Goal: Information Seeking & Learning: Learn about a topic

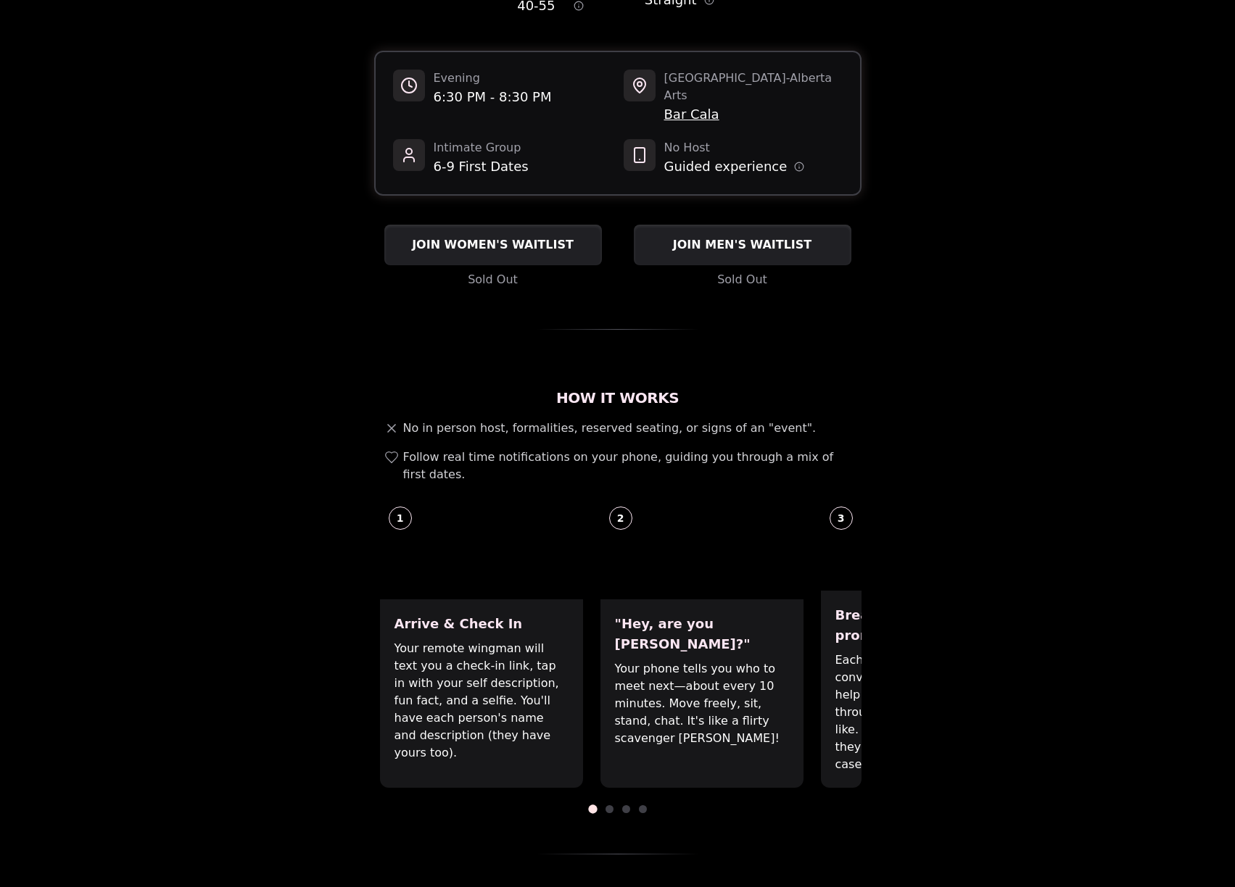
scroll to position [217, 0]
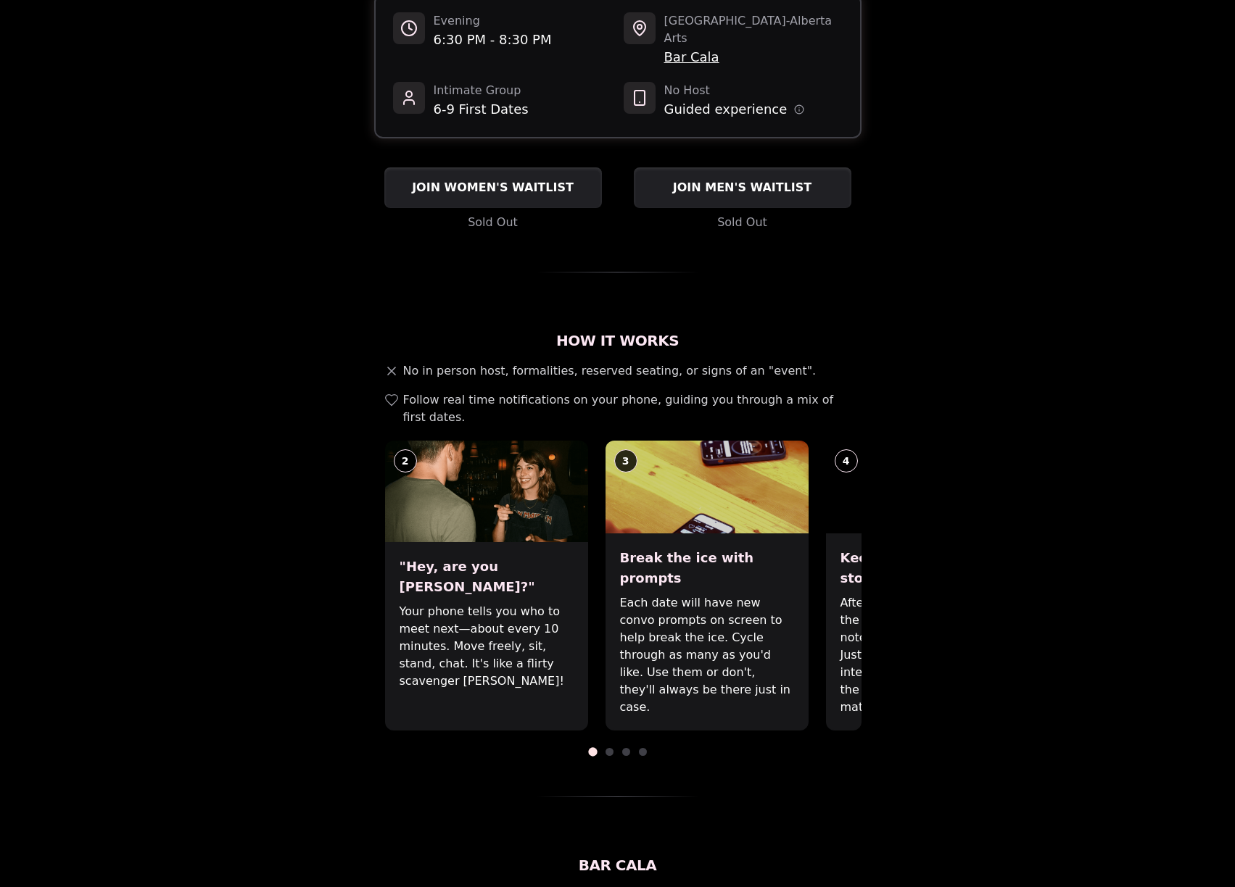
click at [504, 647] on div ""Hey, are you [PERSON_NAME]?" Your phone tells you who to meet next—about every…" at bounding box center [486, 636] width 203 height 188
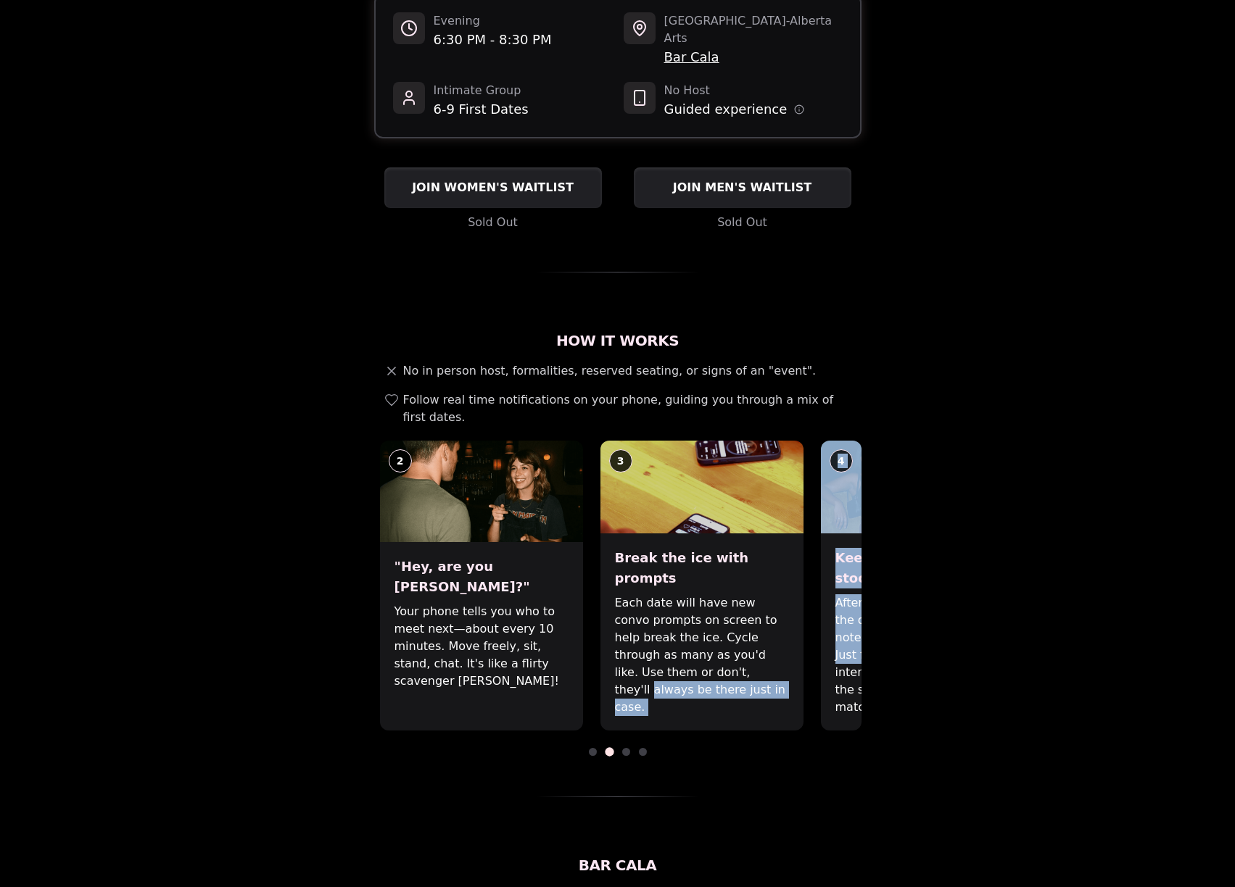
drag, startPoint x: 871, startPoint y: 634, endPoint x: 843, endPoint y: 633, distance: 27.6
click at [843, 633] on div "Luvvly Speed Dating [DATE] Age Range 40 - 55 Orientation Straight Evening 6:30 …" at bounding box center [618, 785] width 992 height 1852
click at [779, 630] on p "Each date will have new convo prompts on screen to help break the ice. Cycle th…" at bounding box center [702, 655] width 174 height 122
click at [491, 650] on div ""Hey, are you [PERSON_NAME]?" Your phone tells you who to meet next—about every…" at bounding box center [481, 636] width 203 height 188
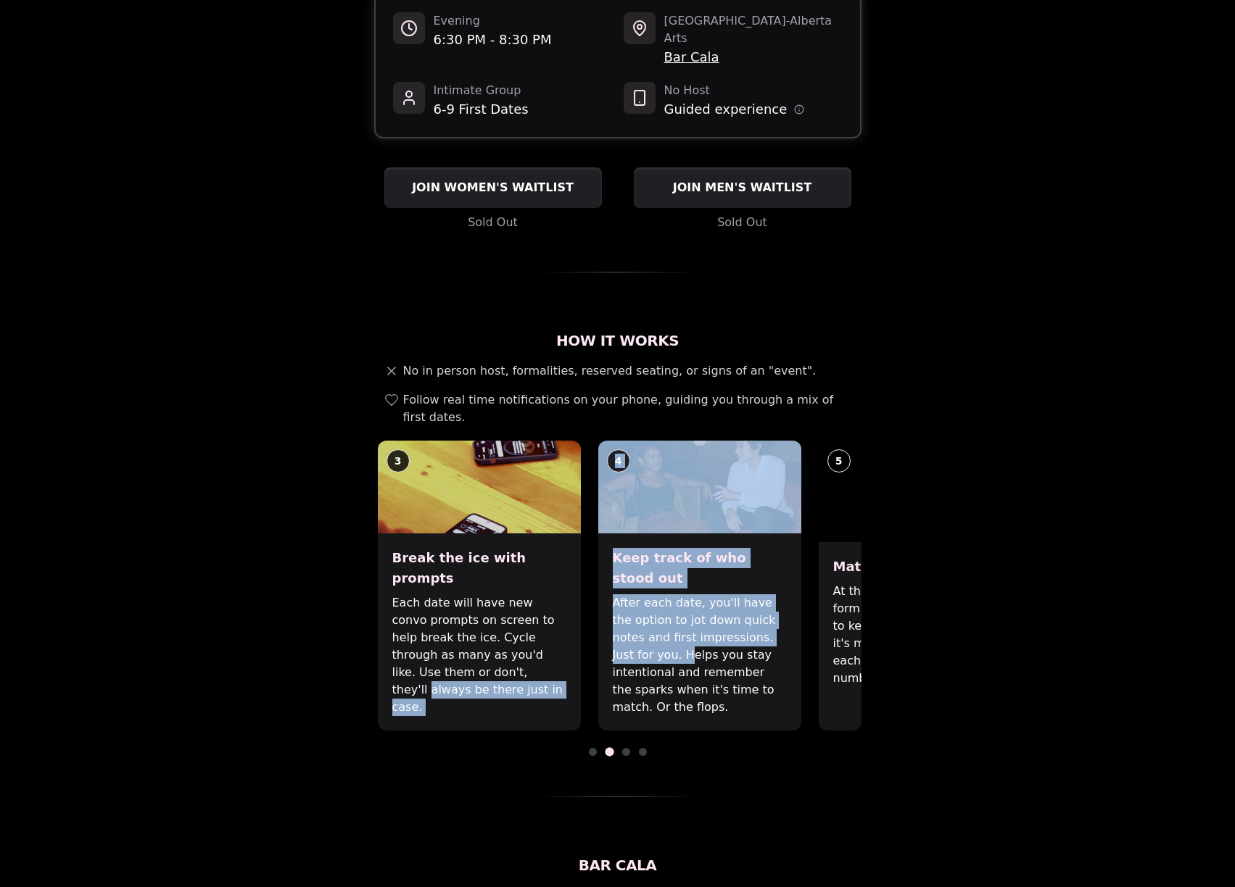
click at [499, 666] on div "Break the ice with prompts Each date will have new convo prompts on screen to h…" at bounding box center [479, 632] width 203 height 197
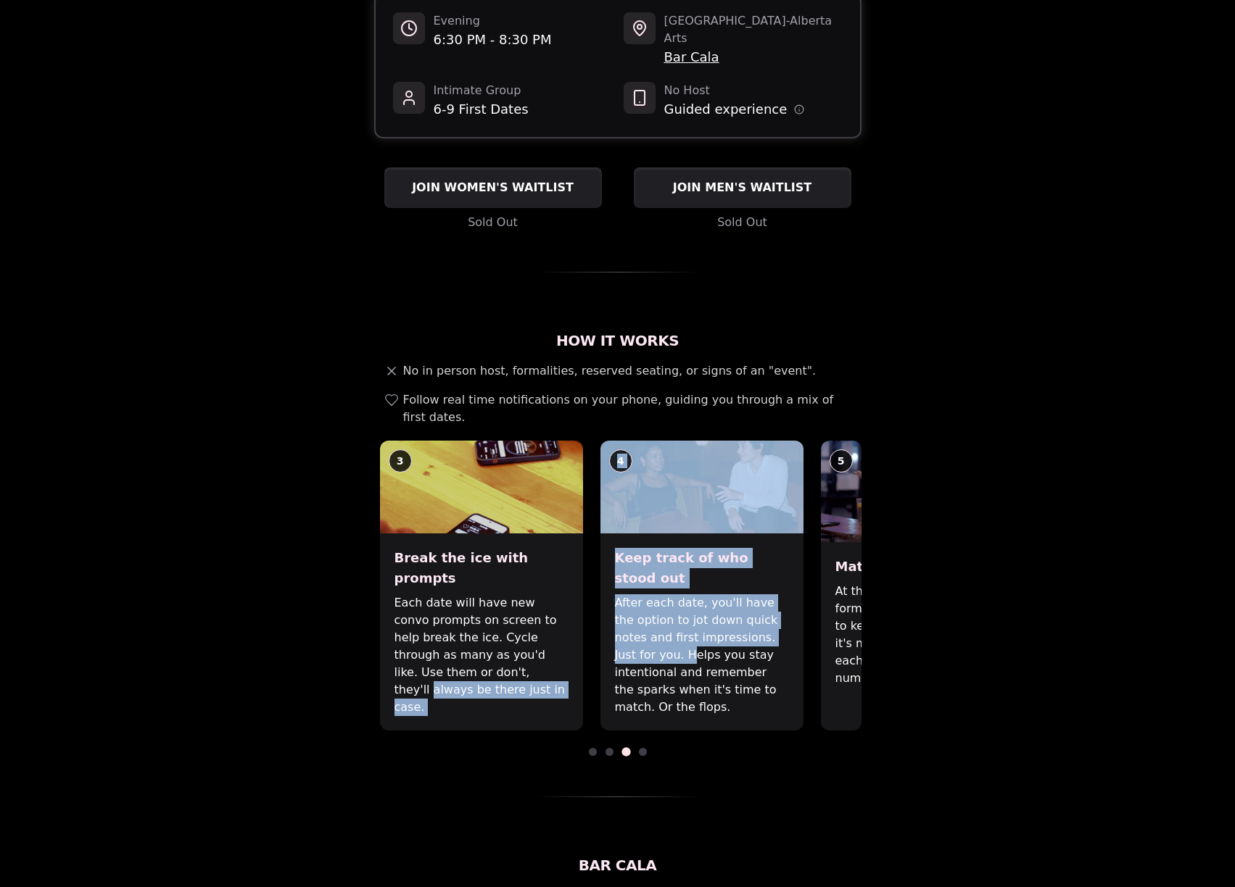
click at [483, 600] on p "Each date will have new convo prompts on screen to help break the ice. Cycle th…" at bounding box center [481, 655] width 174 height 122
click at [494, 594] on p "Each date will have new convo prompts on screen to help break the ice. Cycle th…" at bounding box center [481, 655] width 174 height 122
click at [510, 630] on p "Each date will have new convo prompts on screen to help break the ice. Cycle th…" at bounding box center [481, 655] width 174 height 122
click at [489, 602] on p "Each date will have new convo prompts on screen to help break the ice. Cycle th…" at bounding box center [481, 655] width 174 height 122
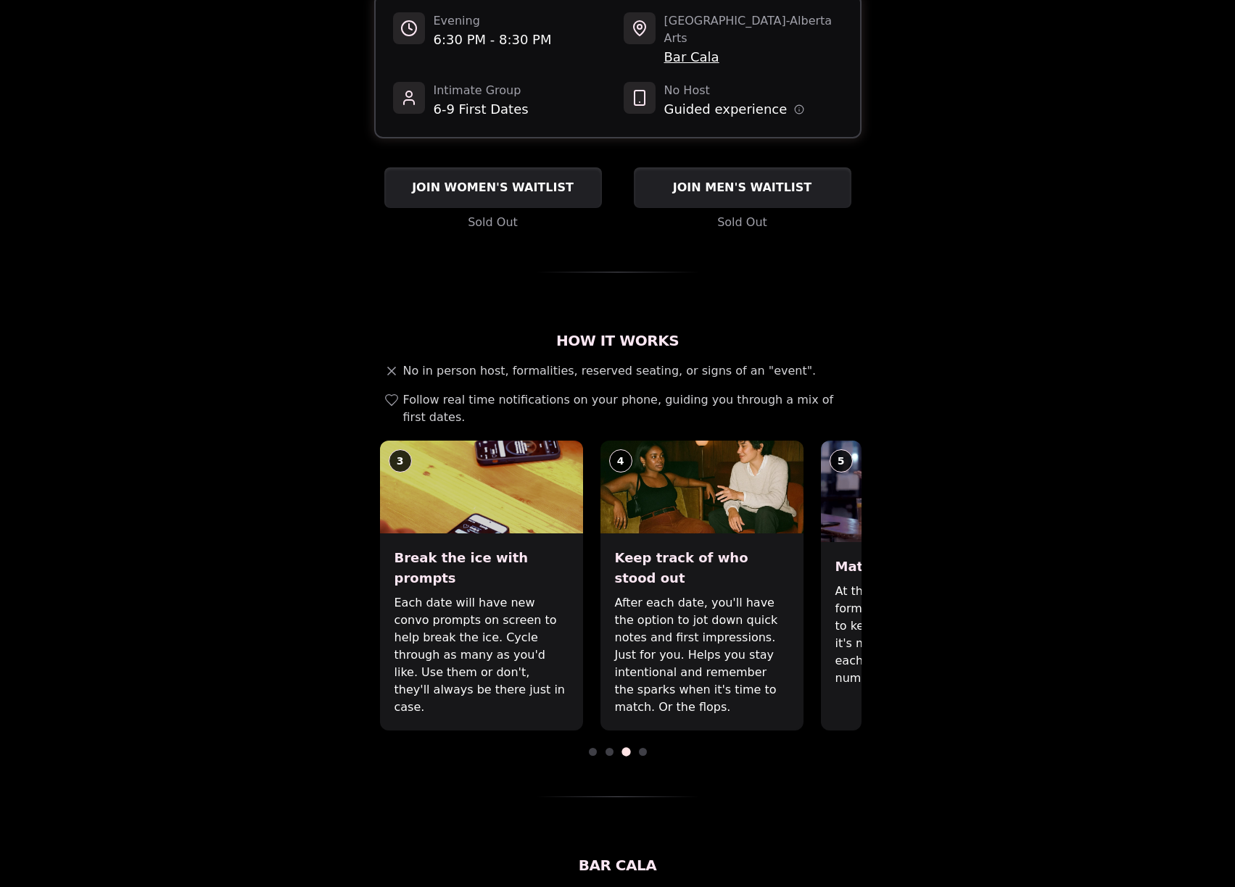
click at [476, 601] on p "Each date will have new convo prompts on screen to help break the ice. Cycle th…" at bounding box center [481, 655] width 174 height 122
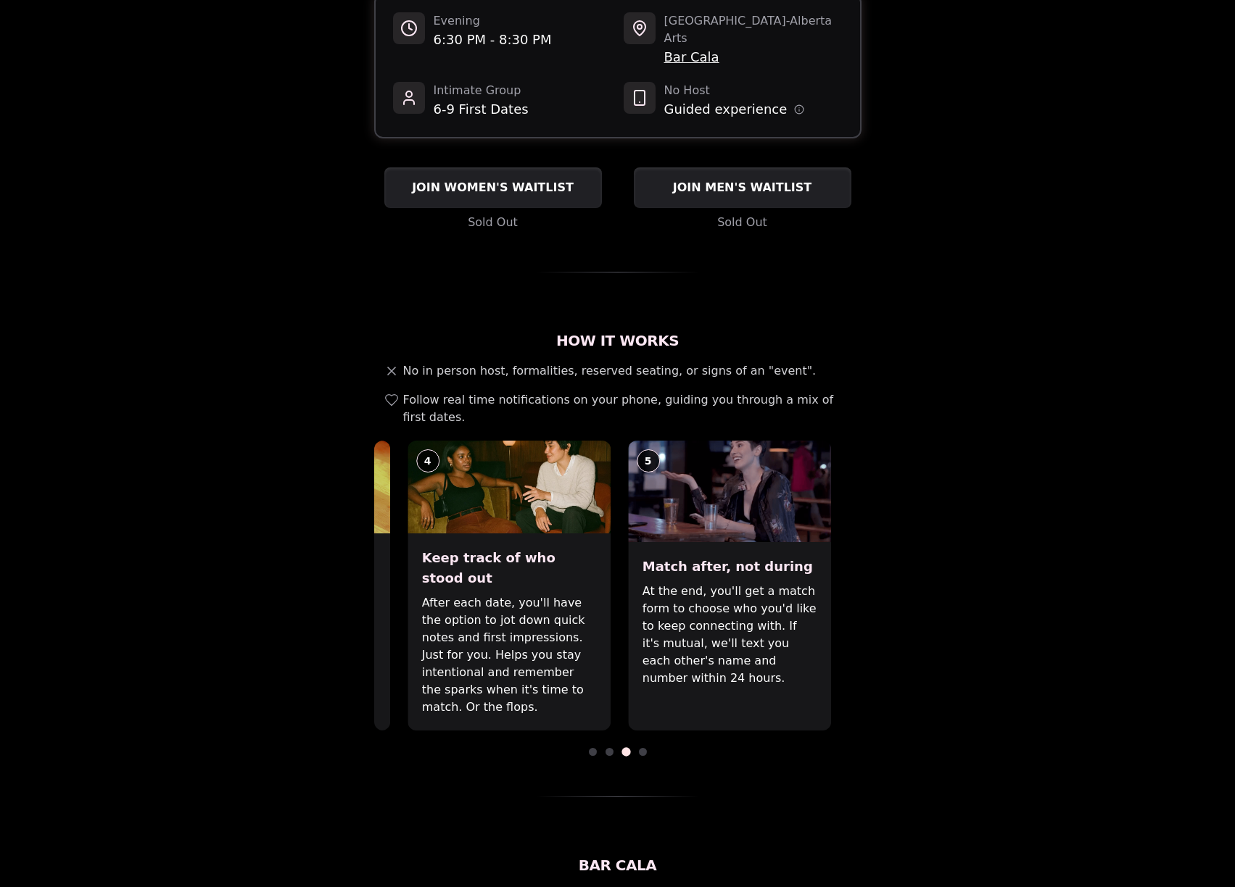
click at [529, 633] on p "After each date, you'll have the option to jot down quick notes and first impre…" at bounding box center [509, 655] width 174 height 122
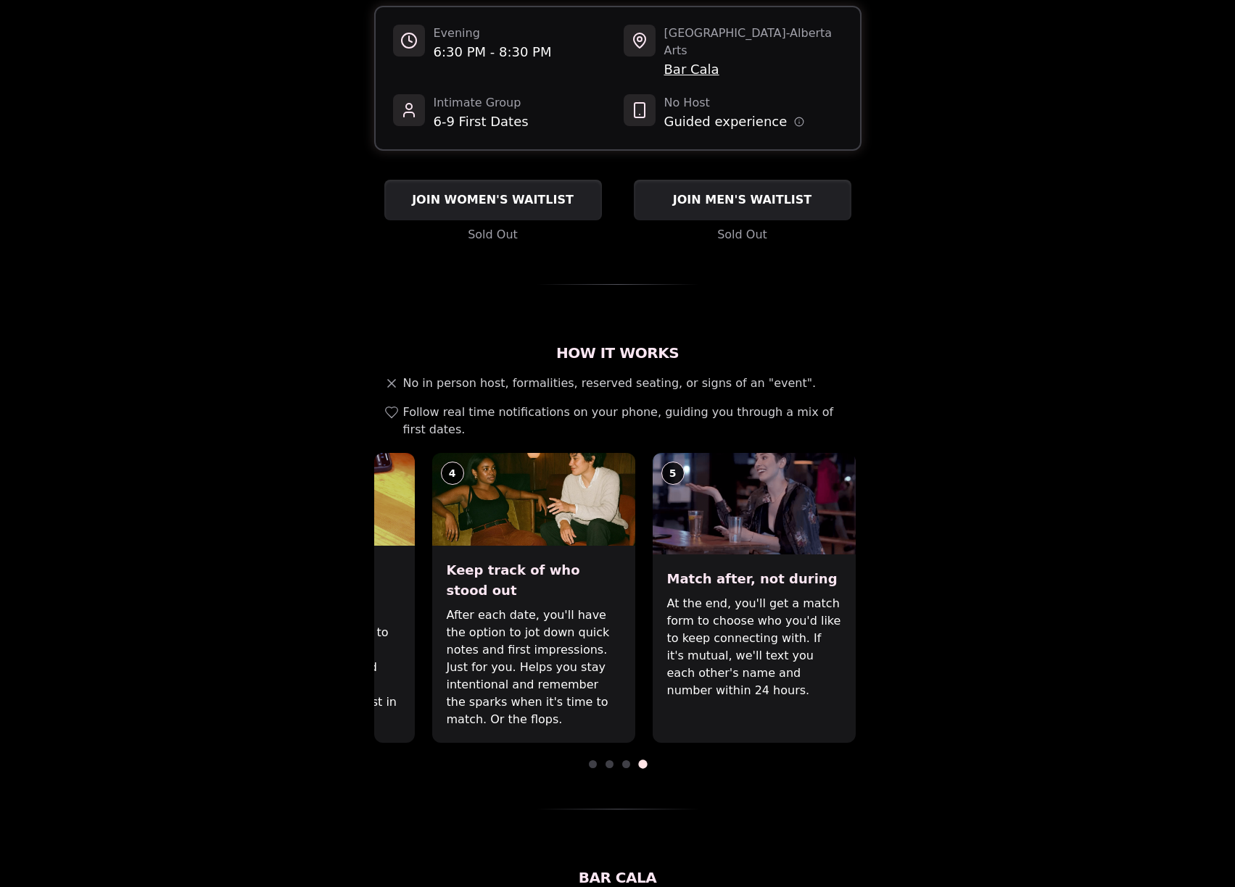
scroll to position [0, 0]
